Goal: Navigation & Orientation: Find specific page/section

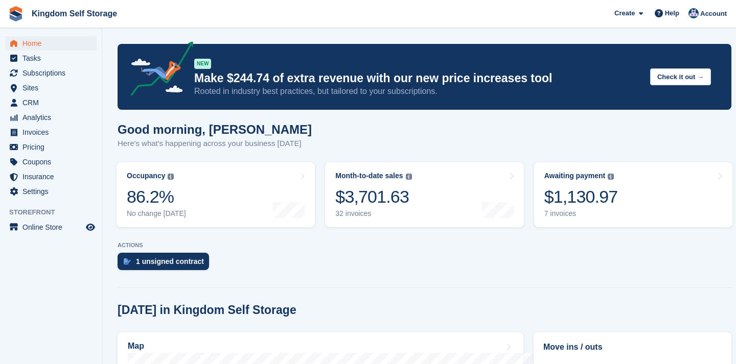
click at [35, 43] on span "Home" at bounding box center [52, 43] width 61 height 14
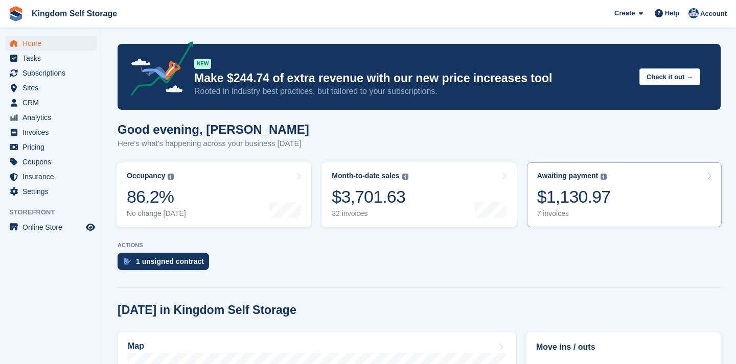
click at [556, 205] on div "$1,130.97" at bounding box center [574, 197] width 74 height 21
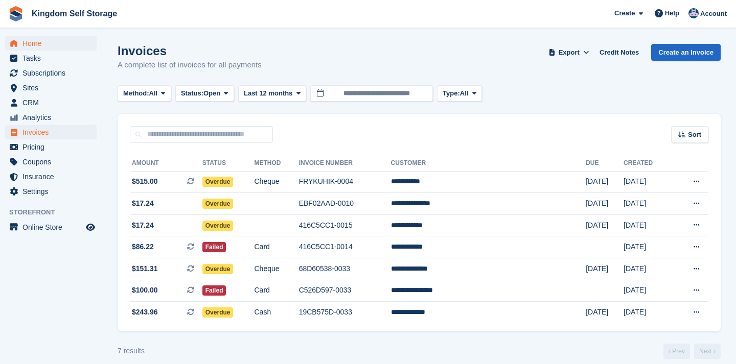
click at [34, 43] on span "Home" at bounding box center [52, 43] width 61 height 14
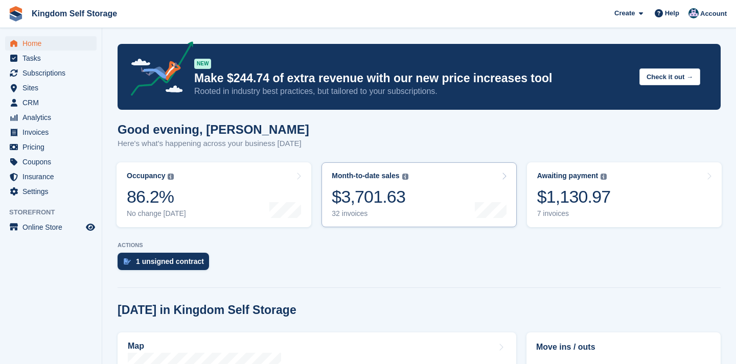
click at [382, 194] on div "$3,701.63" at bounding box center [370, 197] width 76 height 21
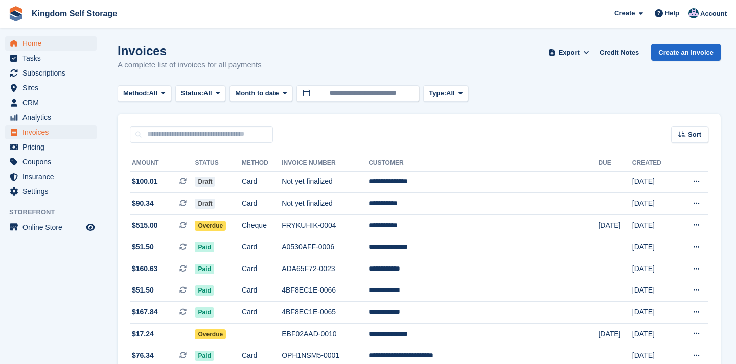
click at [35, 47] on span "Home" at bounding box center [52, 43] width 61 height 14
